Goal: Navigation & Orientation: Find specific page/section

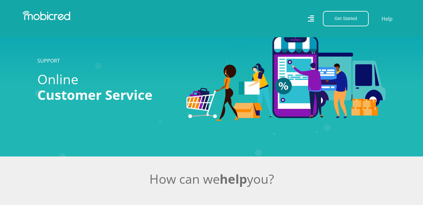
scroll to position [780, 0]
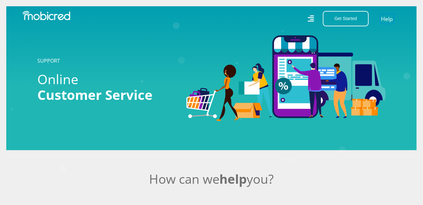
click at [386, 18] on link "Help" at bounding box center [387, 18] width 13 height 9
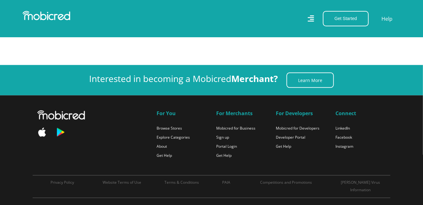
scroll to position [409, 0]
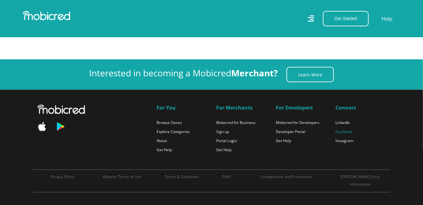
click at [346, 130] on link "Facebook" at bounding box center [343, 131] width 17 height 5
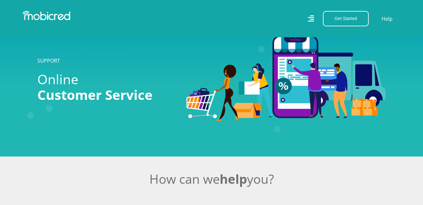
scroll to position [409, 0]
